Goal: Navigation & Orientation: Understand site structure

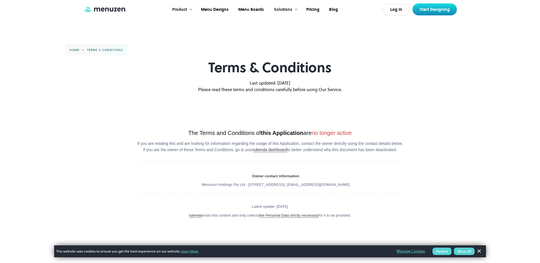
click at [189, 10] on div "Product" at bounding box center [180, 10] width 29 height 18
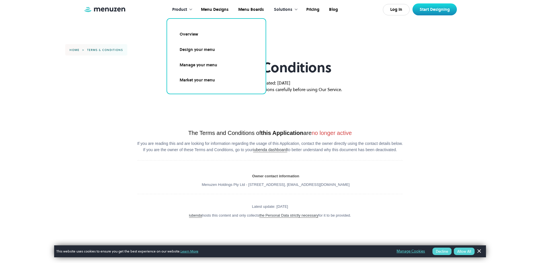
click at [286, 9] on div "Solutions" at bounding box center [283, 10] width 18 height 6
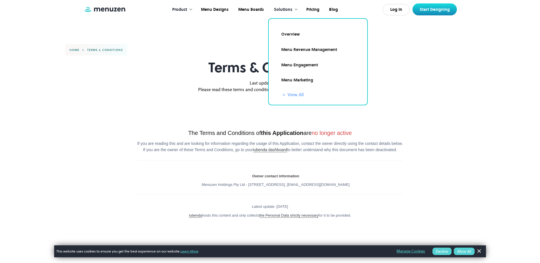
click at [293, 94] on link "+ View All" at bounding box center [322, 94] width 78 height 7
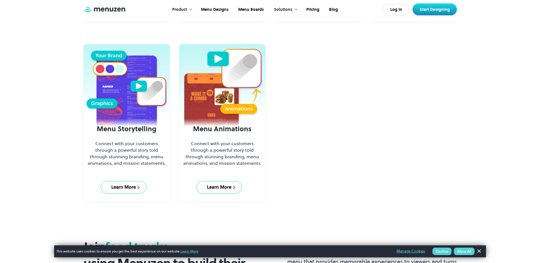
scroll to position [455, 0]
